Goal: Task Accomplishment & Management: Complete application form

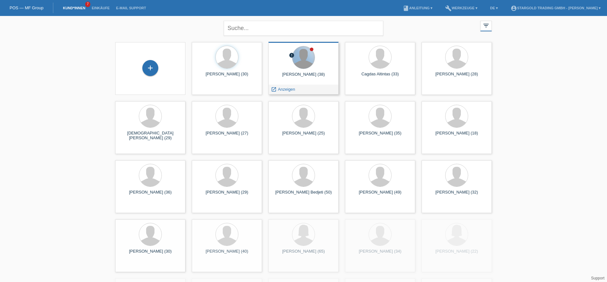
click at [298, 66] on div at bounding box center [303, 57] width 22 height 22
click at [288, 91] on span "Anzeigen" at bounding box center [286, 89] width 17 height 5
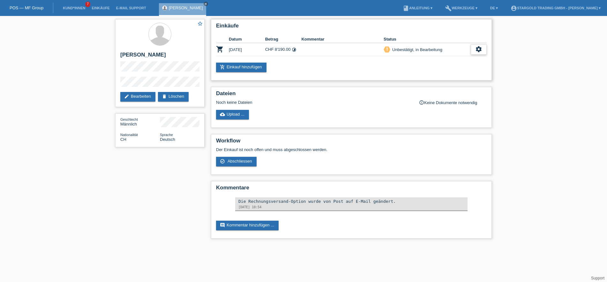
click at [478, 50] on icon "settings" at bounding box center [478, 49] width 7 height 7
click at [433, 78] on span "Abschliessen" at bounding box center [428, 79] width 26 height 8
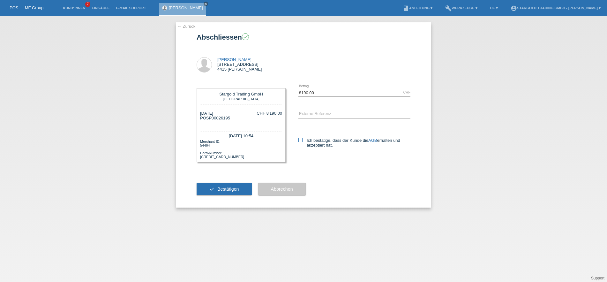
click at [313, 144] on label "Ich bestätige, dass der Kunde die AGB erhalten und akzeptiert hat." at bounding box center [354, 143] width 112 height 10
click at [302, 142] on input "Ich bestätige, dass der Kunde die AGB erhalten und akzeptiert hat." at bounding box center [300, 140] width 4 height 4
checkbox input "true"
click at [217, 194] on button "check Bestätigen" at bounding box center [224, 189] width 55 height 12
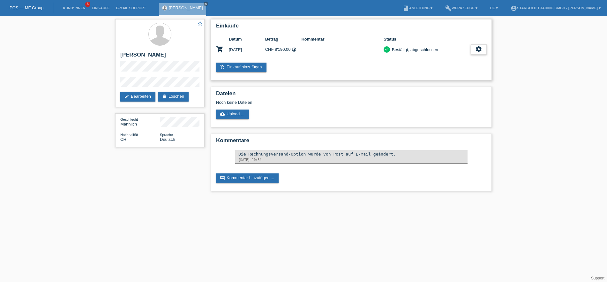
click at [481, 48] on icon "settings" at bounding box center [478, 49] width 7 height 7
click at [475, 46] on div "settings" at bounding box center [479, 49] width 16 height 10
click at [456, 57] on div "fullscreen Anzeigen" at bounding box center [443, 61] width 85 height 10
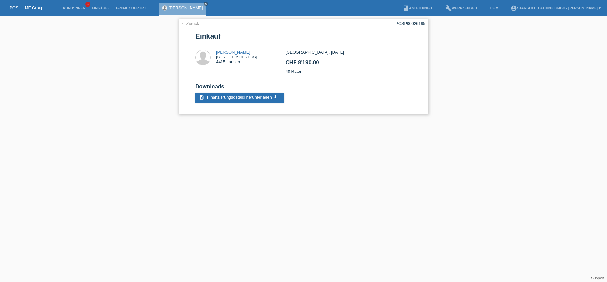
click at [254, 93] on h2 "Downloads" at bounding box center [303, 88] width 216 height 10
click at [254, 100] on span "Finanzierungsdetails herunterladen" at bounding box center [239, 97] width 65 height 5
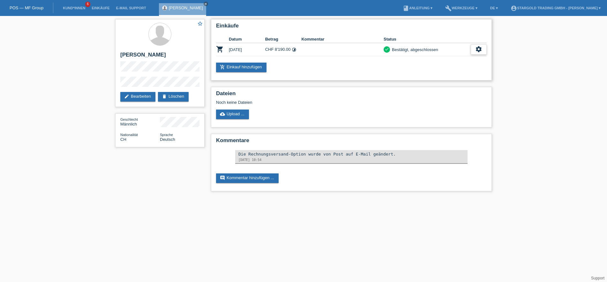
click at [478, 53] on div "settings" at bounding box center [479, 49] width 16 height 10
click at [444, 72] on span "AGB herunterladen" at bounding box center [428, 70] width 37 height 8
